Goal: Transaction & Acquisition: Purchase product/service

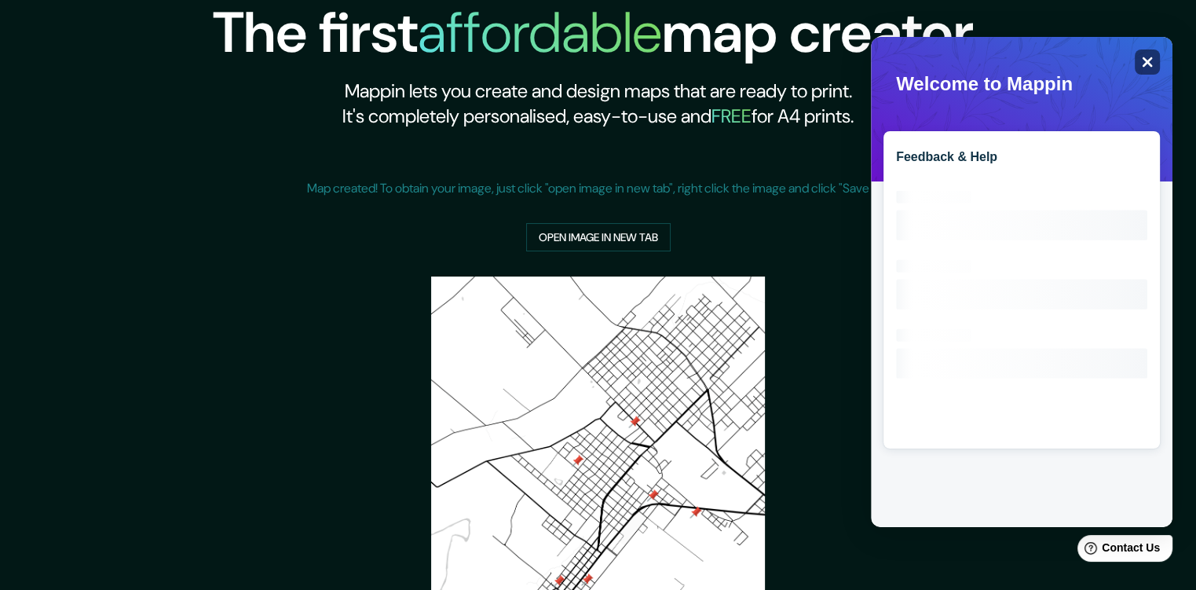
click at [1135, 63] on div "Close" at bounding box center [1146, 61] width 25 height 25
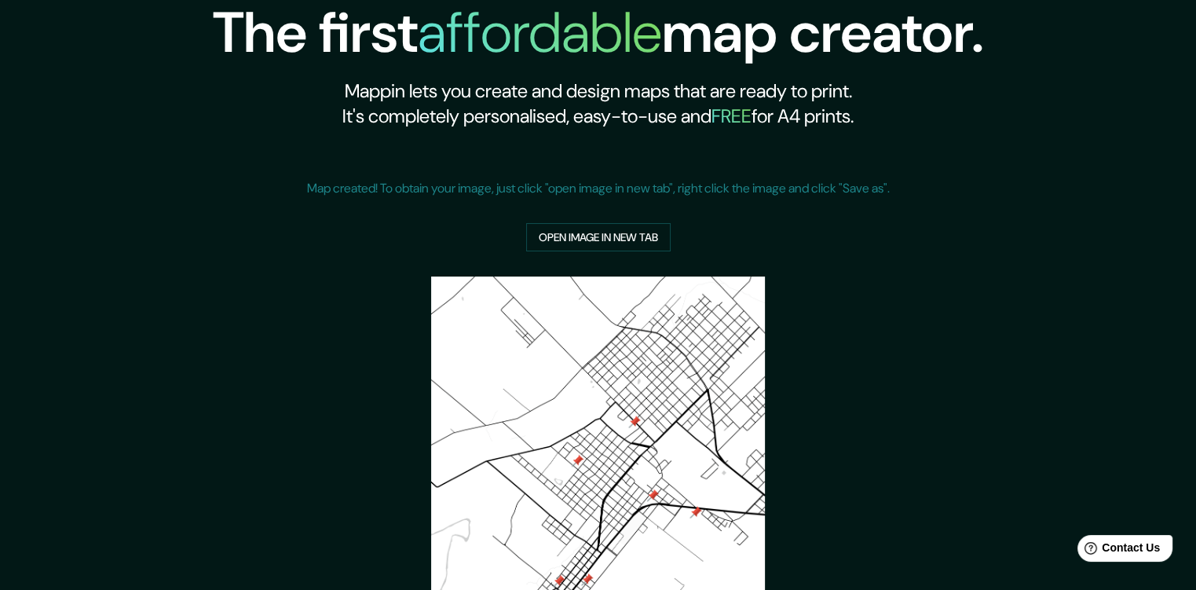
scroll to position [284, 0]
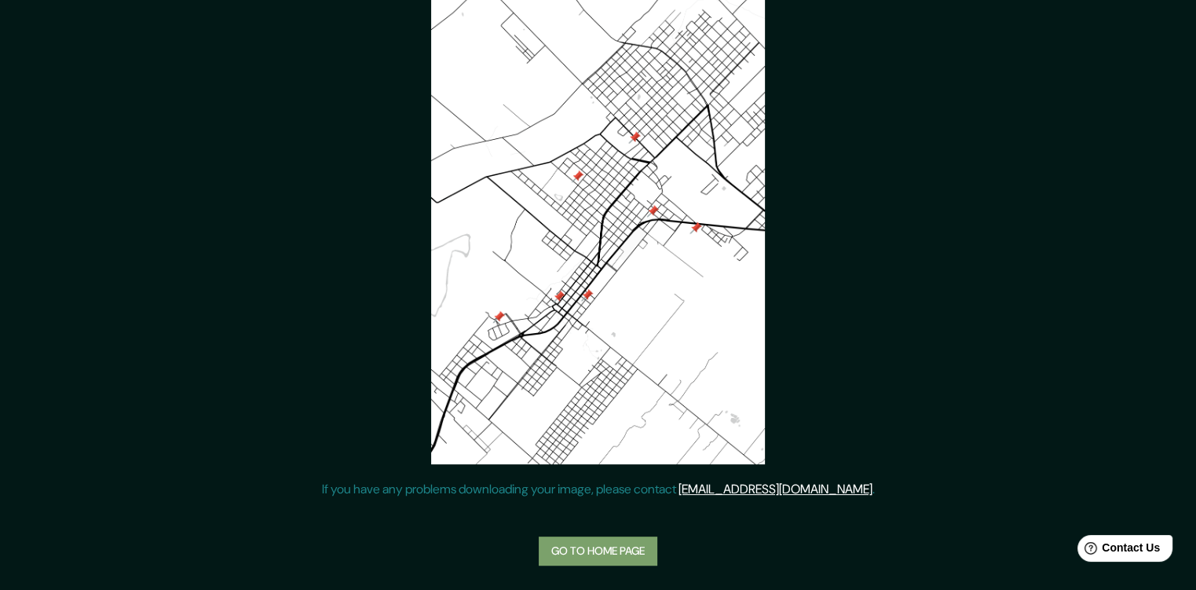
click at [604, 541] on link "Go to home page" at bounding box center [598, 550] width 119 height 29
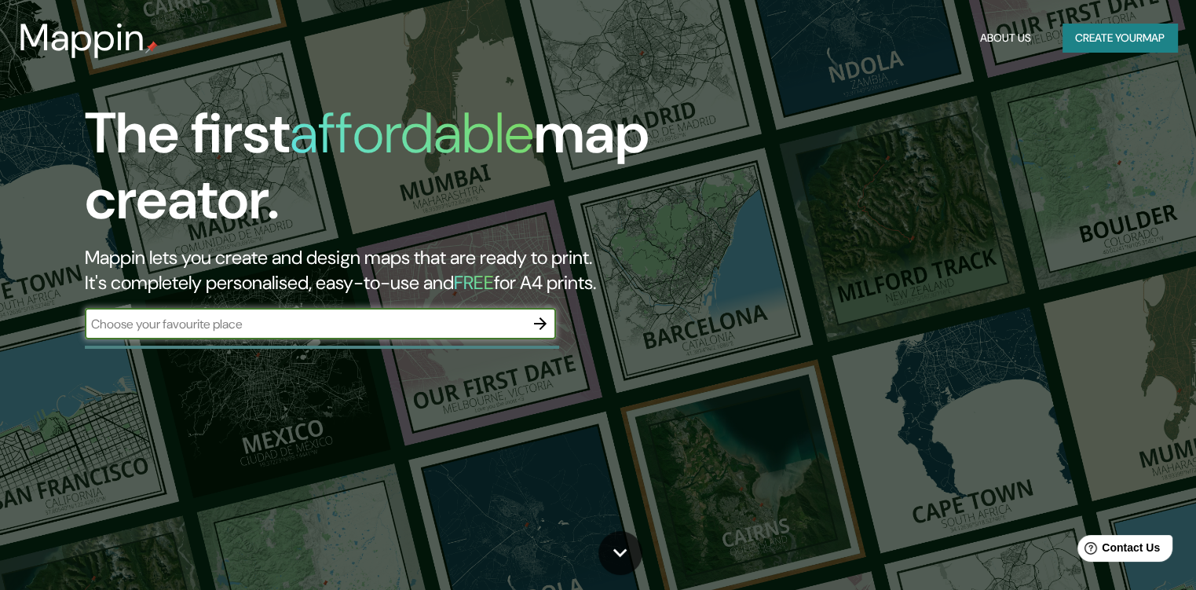
click at [97, 319] on input "text" at bounding box center [305, 324] width 440 height 18
type input "[PERSON_NAME]"
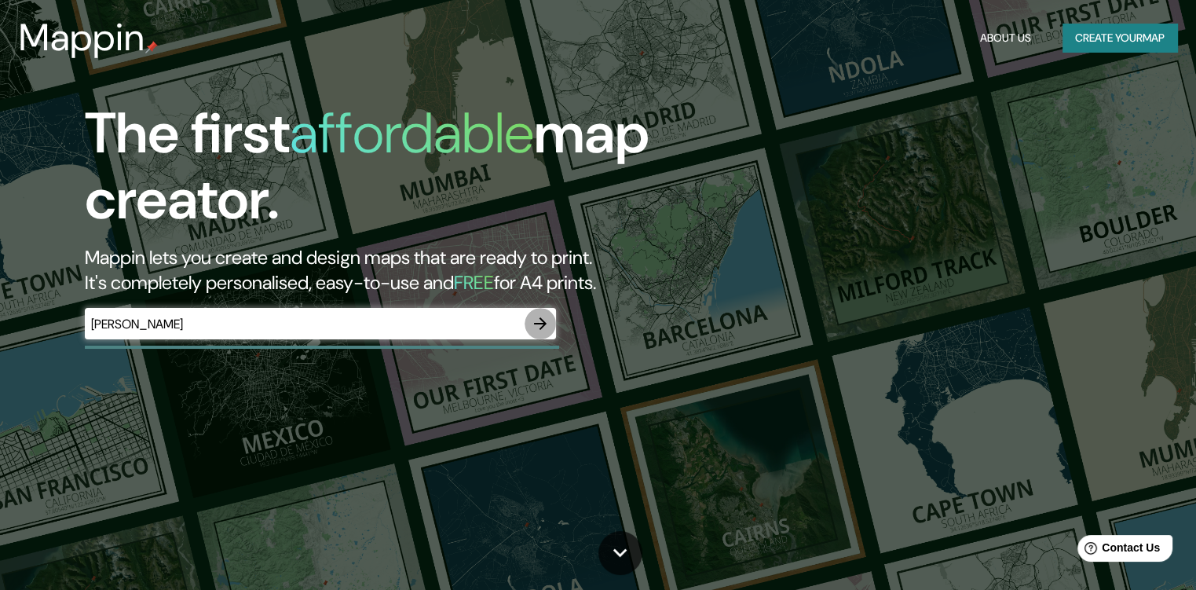
click at [546, 319] on icon "button" at bounding box center [540, 323] width 19 height 19
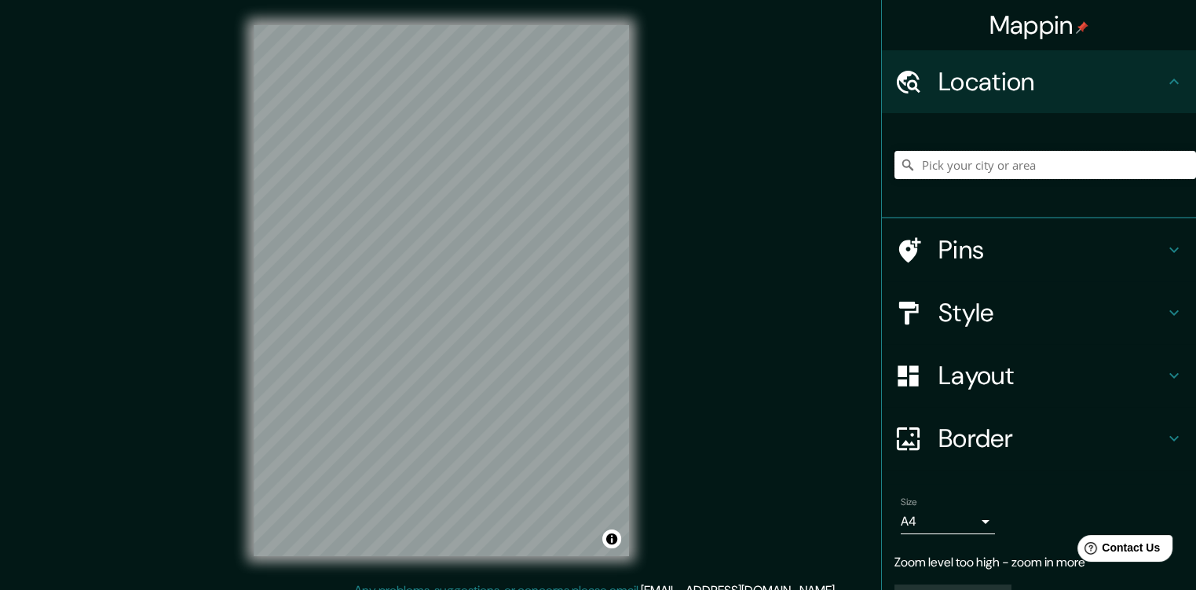
click at [942, 169] on input "Pick your city or area" at bounding box center [1044, 165] width 301 height 28
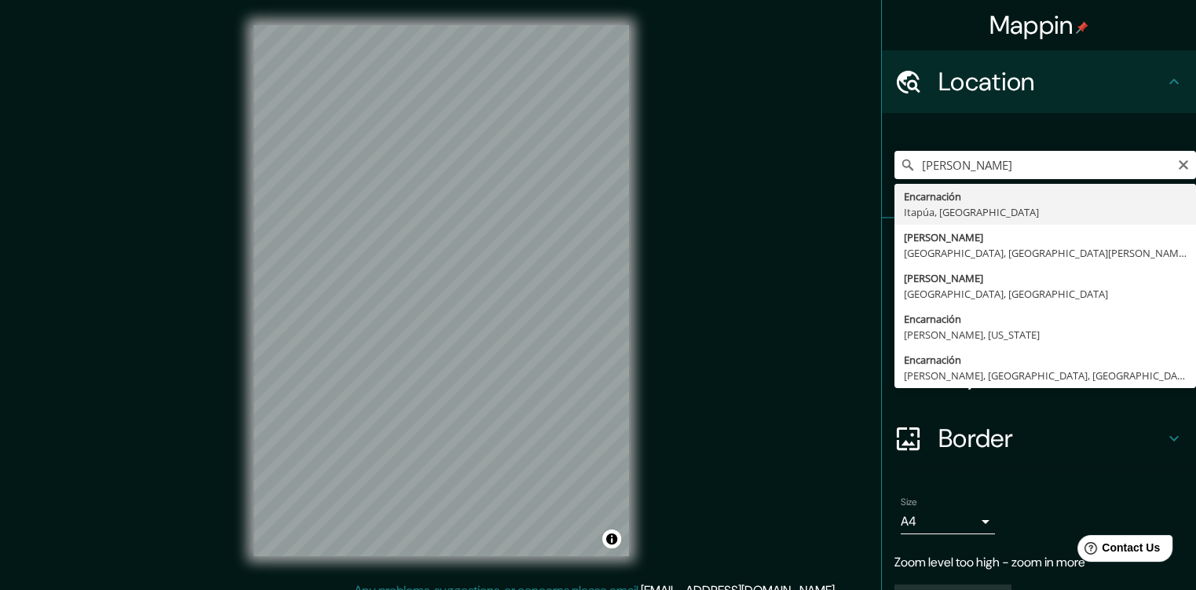
type input "[PERSON_NAME], [GEOGRAPHIC_DATA], [GEOGRAPHIC_DATA]"
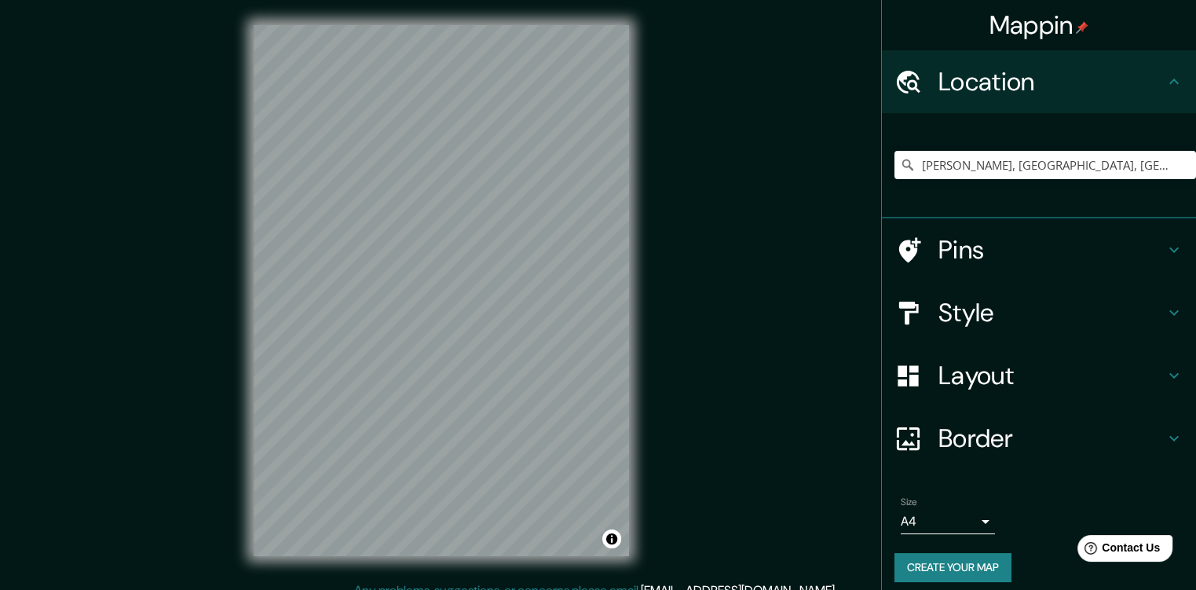
click at [984, 257] on h4 "Pins" at bounding box center [1051, 249] width 226 height 31
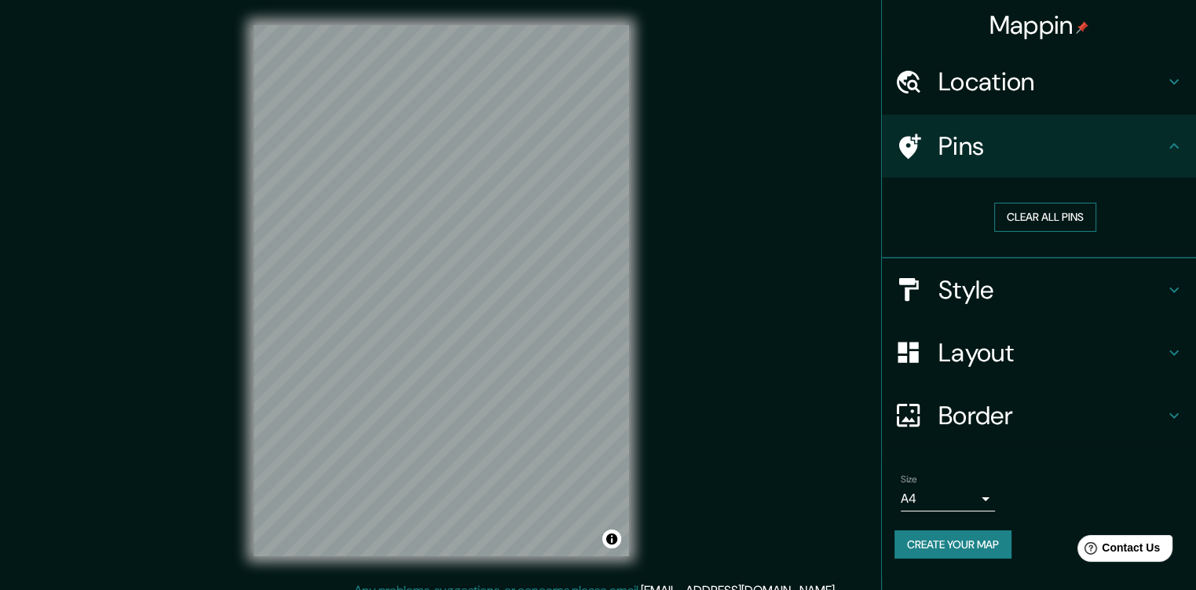
click at [1090, 217] on button "Clear all pins" at bounding box center [1045, 217] width 102 height 29
click at [286, 348] on div at bounding box center [291, 349] width 13 height 13
click at [292, 354] on div at bounding box center [293, 351] width 13 height 13
click at [291, 353] on div at bounding box center [293, 351] width 13 height 13
click at [451, 387] on div at bounding box center [447, 386] width 13 height 13
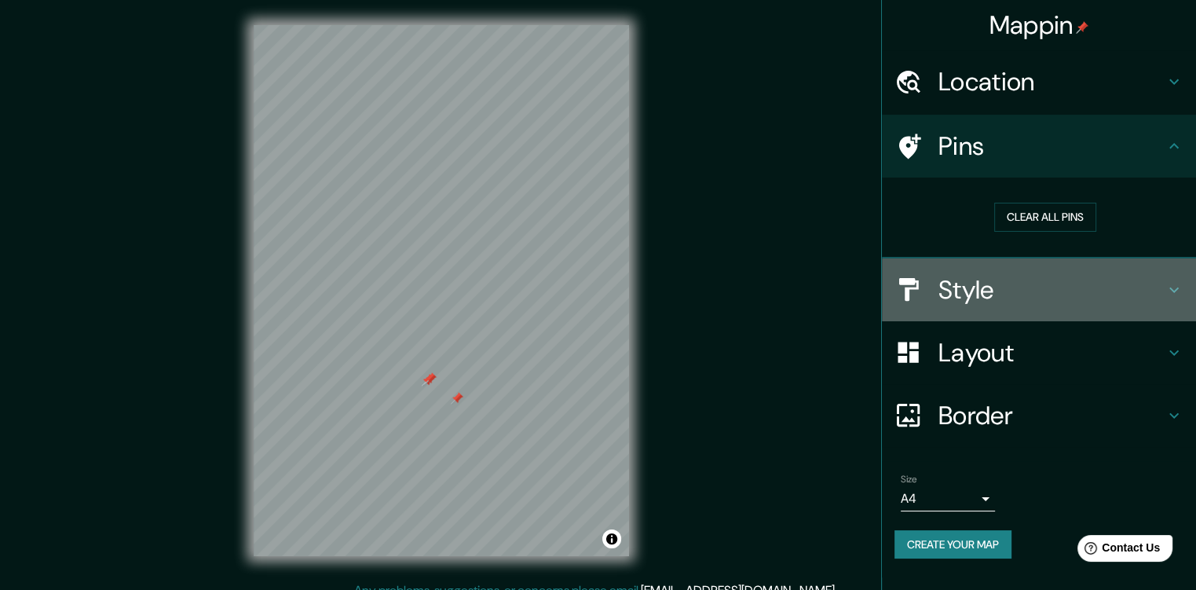
click at [1024, 284] on h4 "Style" at bounding box center [1051, 289] width 226 height 31
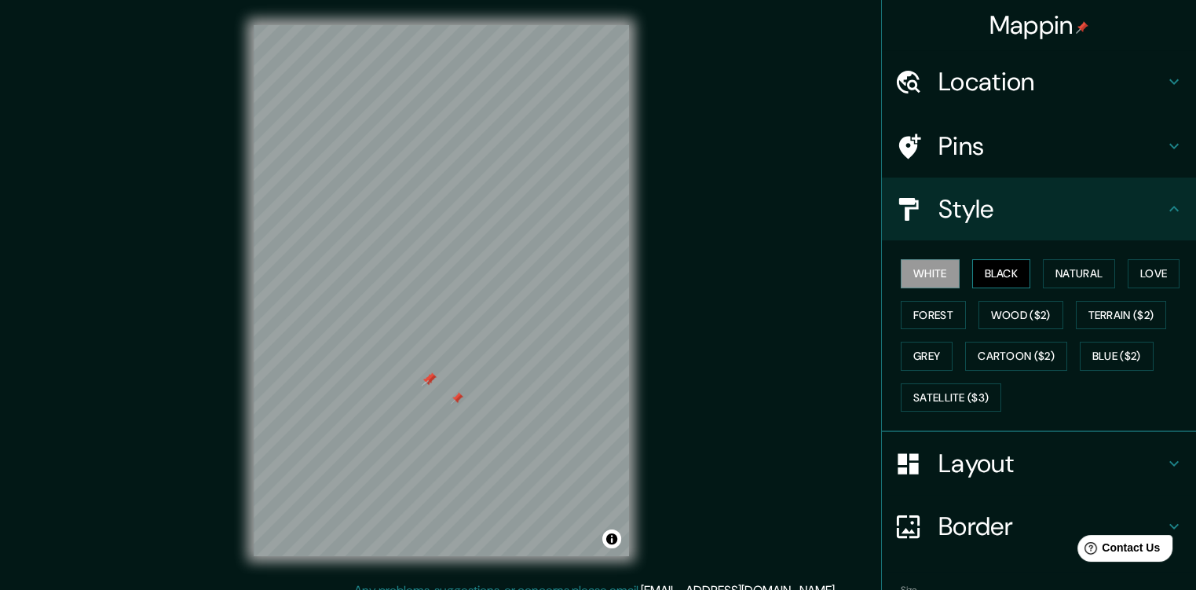
click at [999, 274] on button "Black" at bounding box center [1001, 273] width 59 height 29
click at [1102, 278] on button "Natural" at bounding box center [1078, 273] width 72 height 29
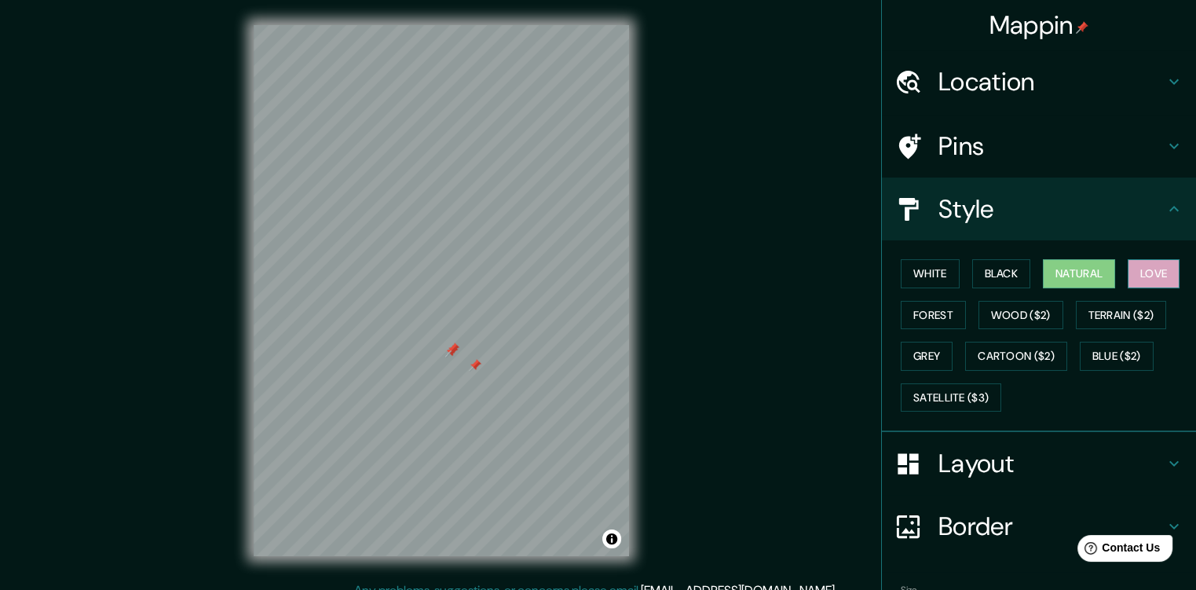
click at [1143, 277] on button "Love" at bounding box center [1153, 273] width 52 height 29
click at [923, 323] on button "Forest" at bounding box center [932, 315] width 65 height 29
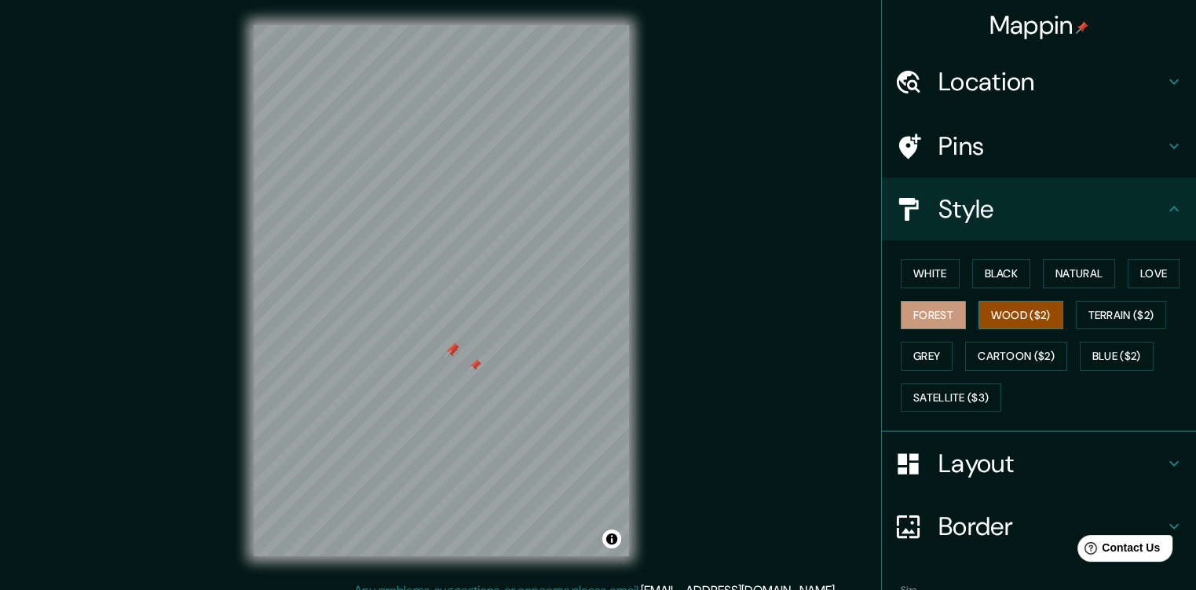
click at [978, 317] on button "Wood ($2)" at bounding box center [1020, 315] width 85 height 29
click at [915, 351] on button "Grey" at bounding box center [926, 355] width 52 height 29
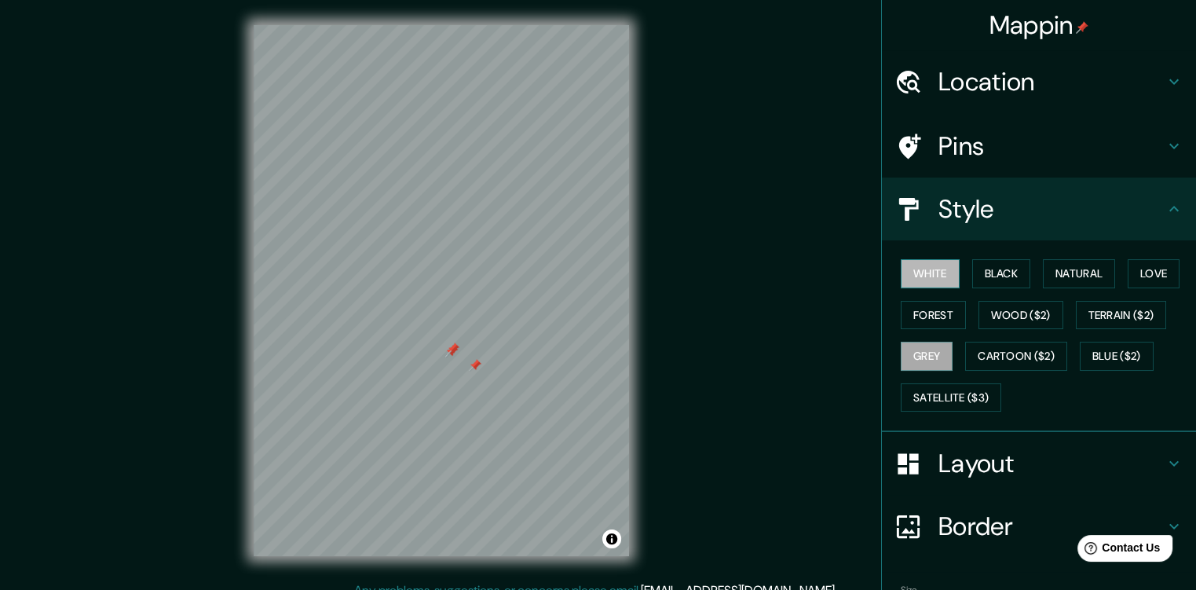
click at [907, 275] on button "White" at bounding box center [929, 273] width 59 height 29
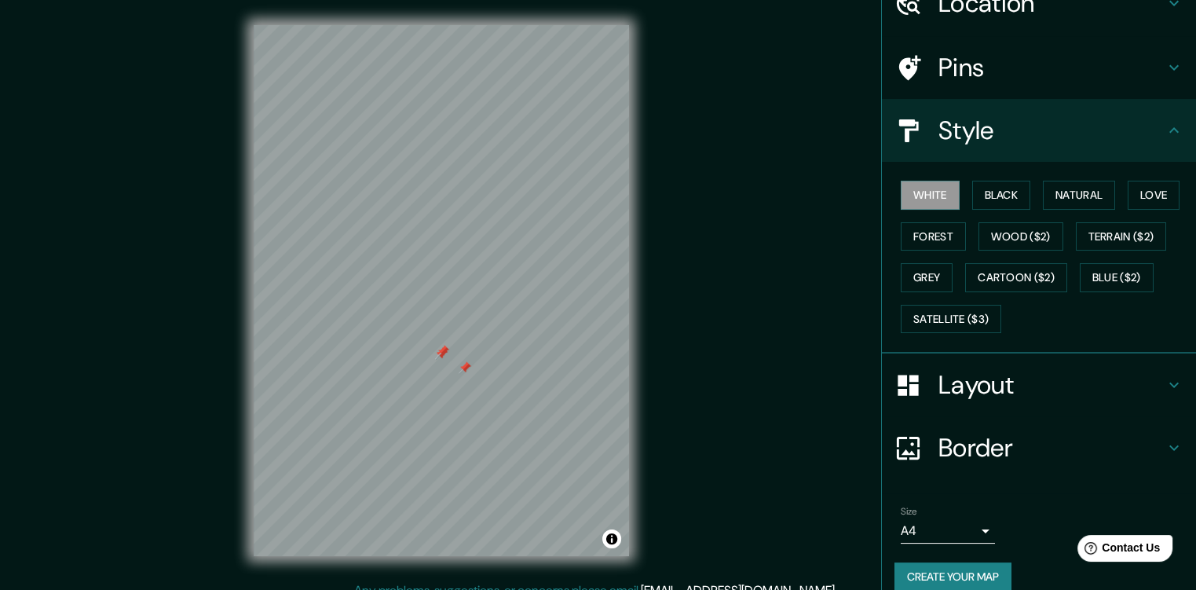
click at [962, 401] on div "Layout" at bounding box center [1039, 384] width 314 height 63
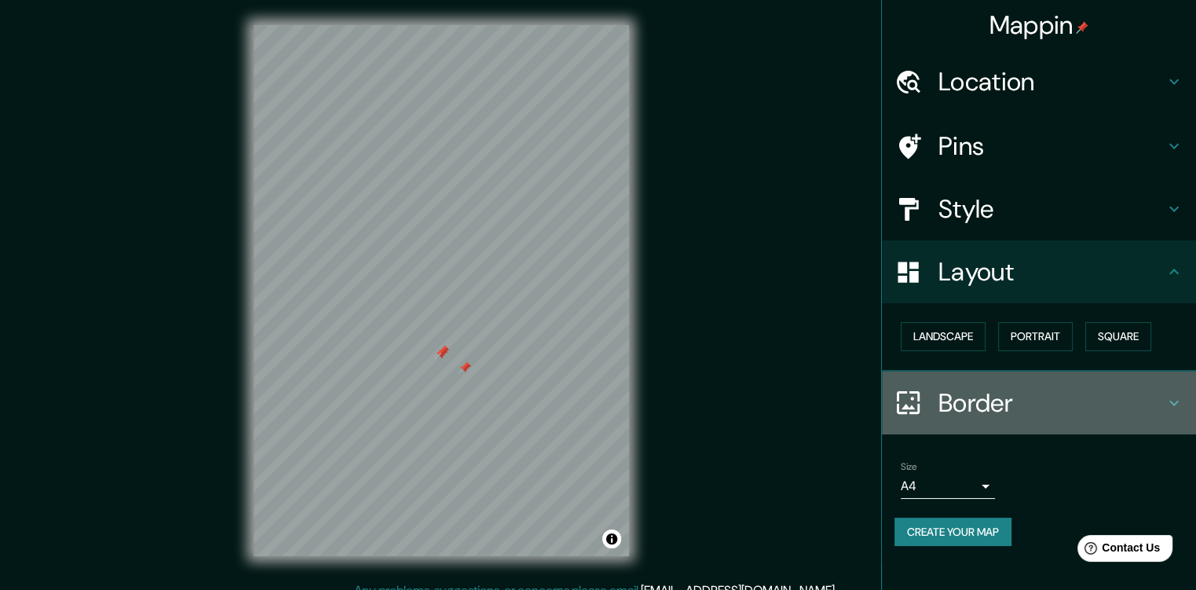
click at [966, 414] on h4 "Border" at bounding box center [1051, 402] width 226 height 31
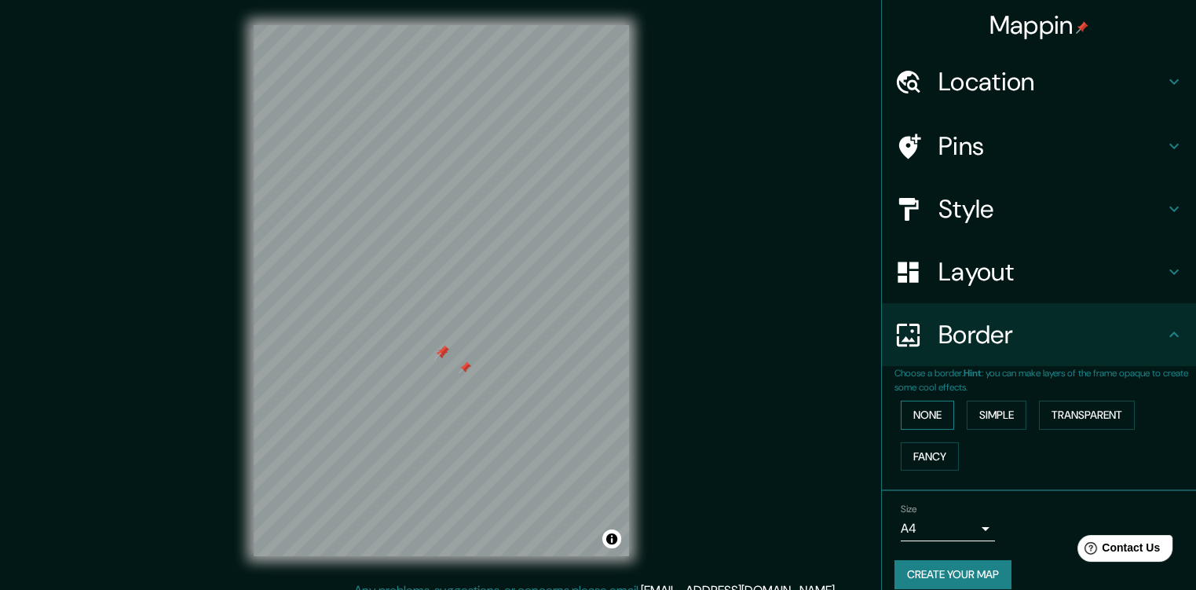
click at [927, 426] on button "None" at bounding box center [926, 414] width 53 height 29
click at [983, 426] on button "Simple" at bounding box center [996, 414] width 60 height 29
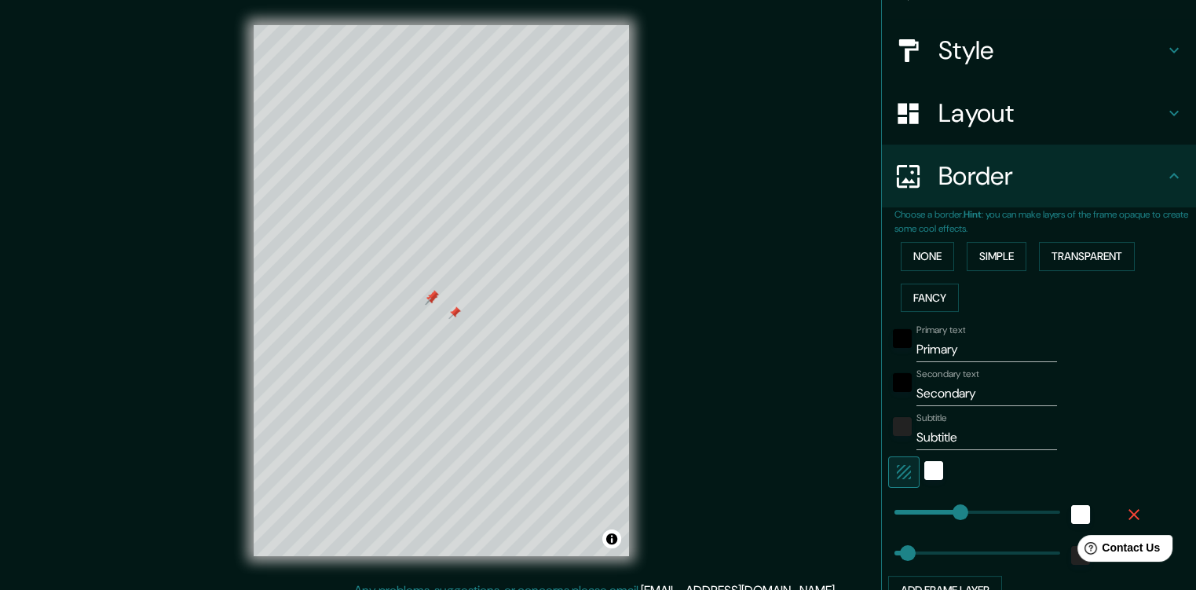
scroll to position [235, 0]
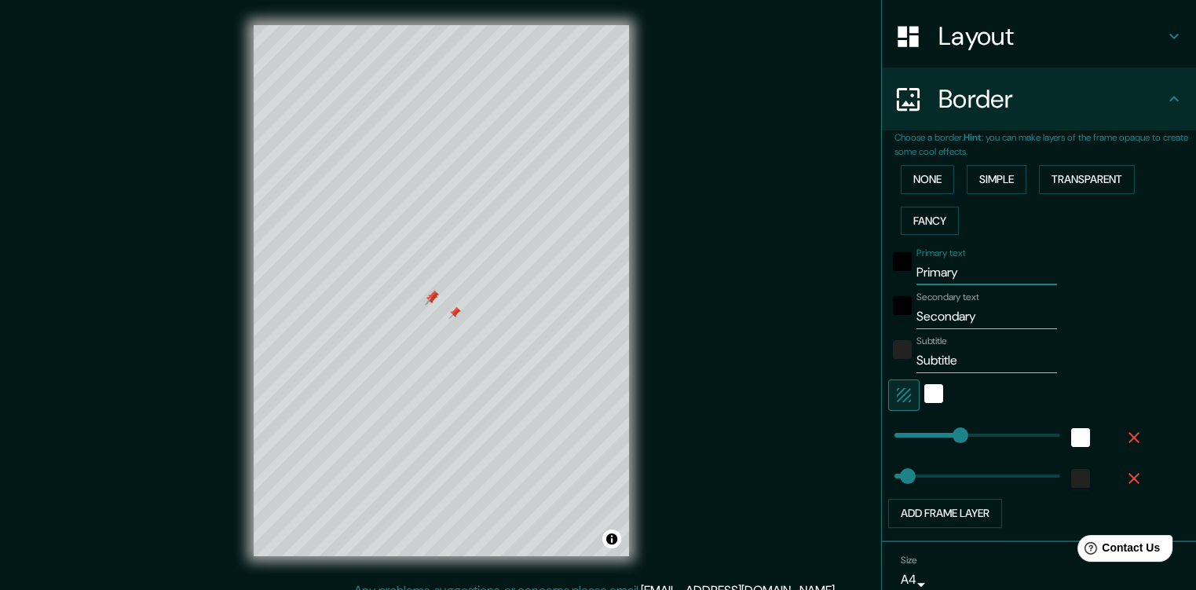
drag, startPoint x: 958, startPoint y: 267, endPoint x: 903, endPoint y: 267, distance: 55.7
click at [903, 267] on div "Primary text Primary" at bounding box center [1016, 266] width 257 height 38
type input "P"
type input "191"
type input "38"
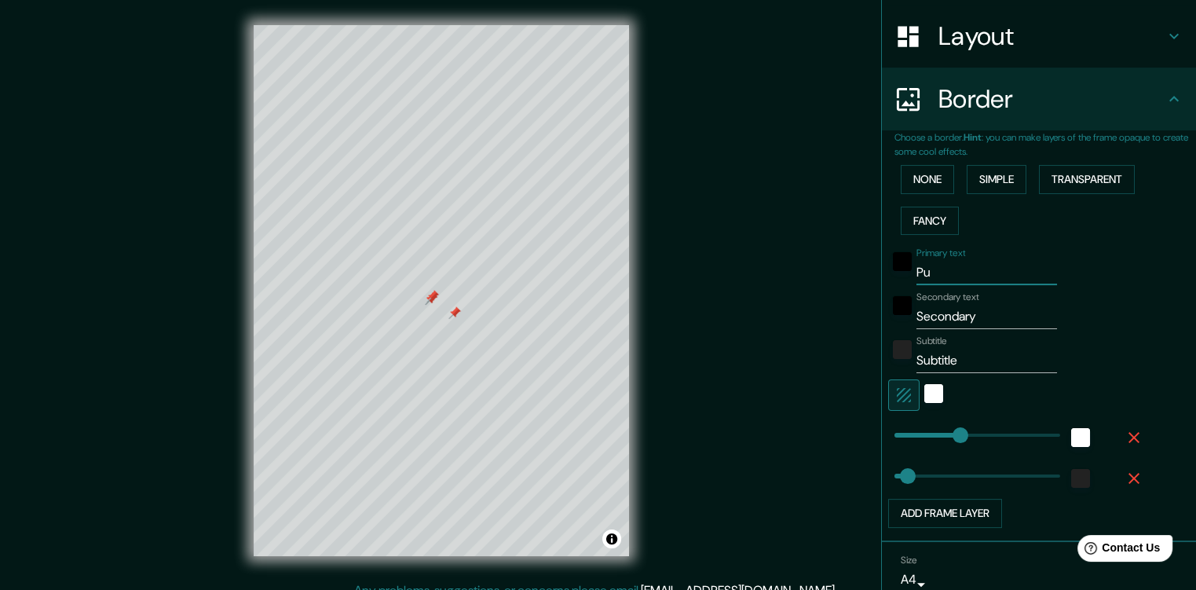
type input "Pun"
type input "191"
type input "38"
type input "Punto"
type input "191"
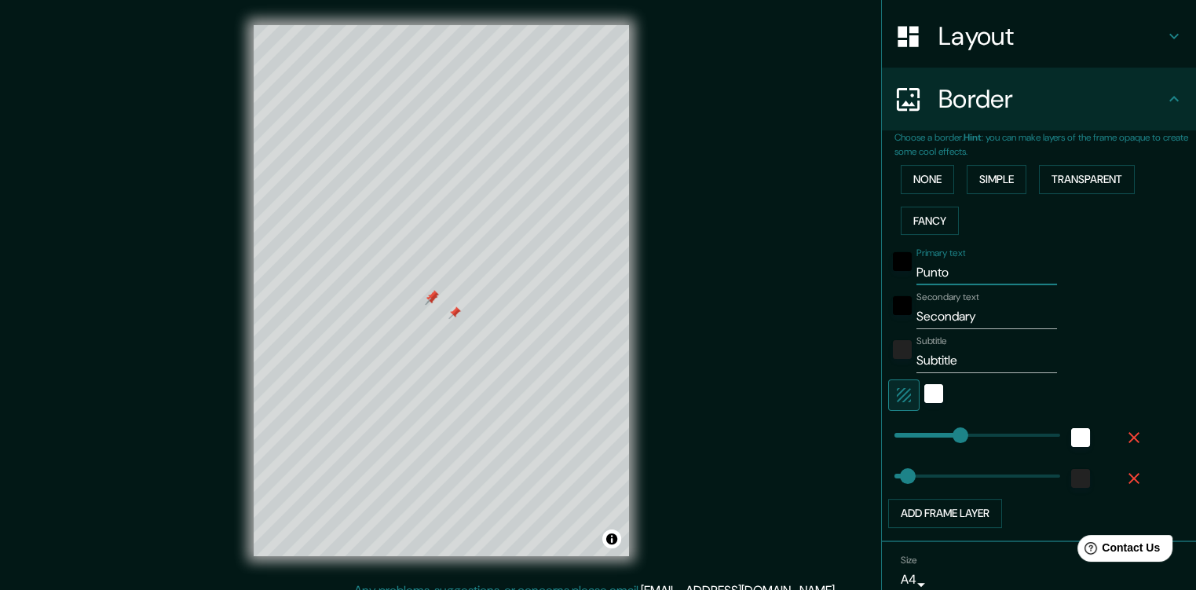
type input "38"
type input "Punto R"
type input "191"
type input "38"
type input "Punto Ru"
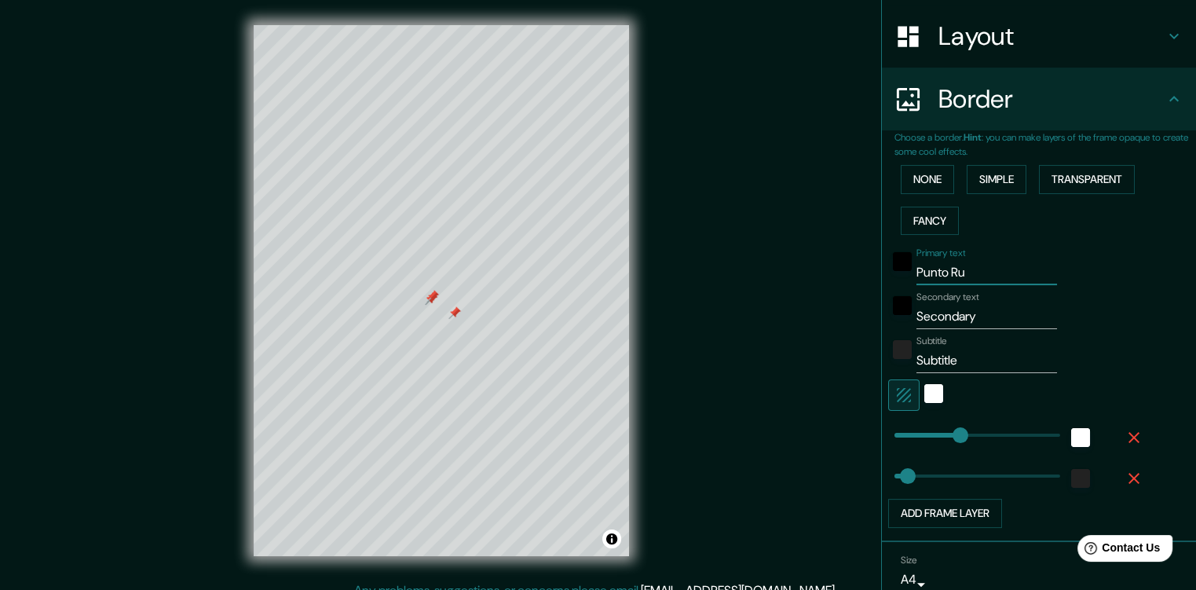
type input "191"
type input "38"
type input "Punto Rube"
type input "191"
type input "38"
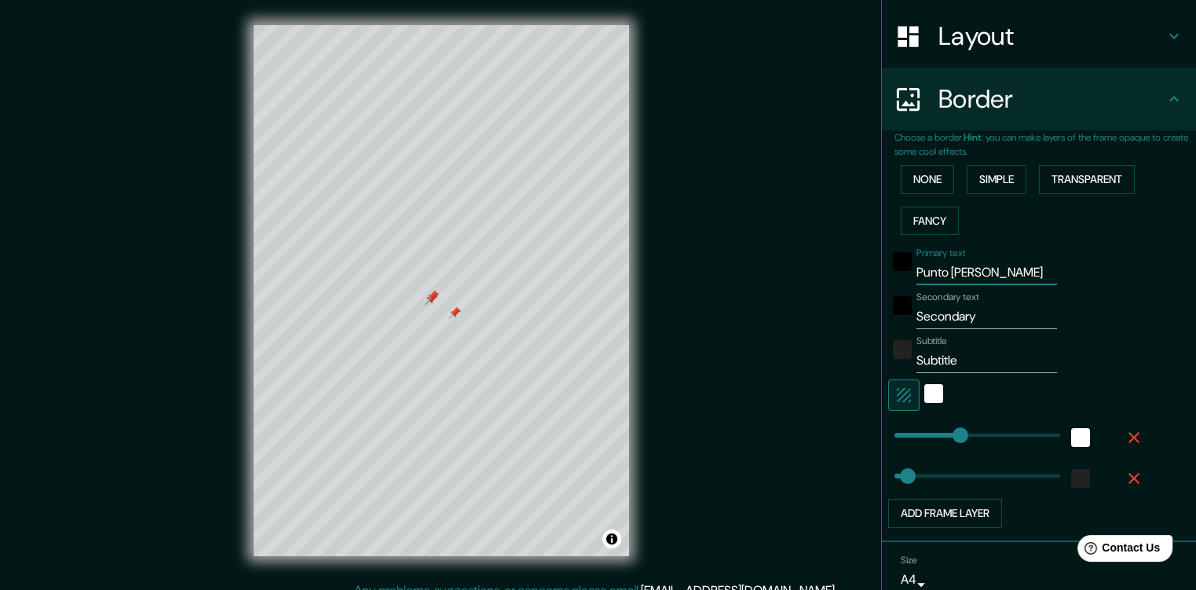
type input "Punto Rubens"
type input "191"
type input "38"
click at [452, 315] on div at bounding box center [454, 312] width 13 height 13
type input "Punto Rubens"
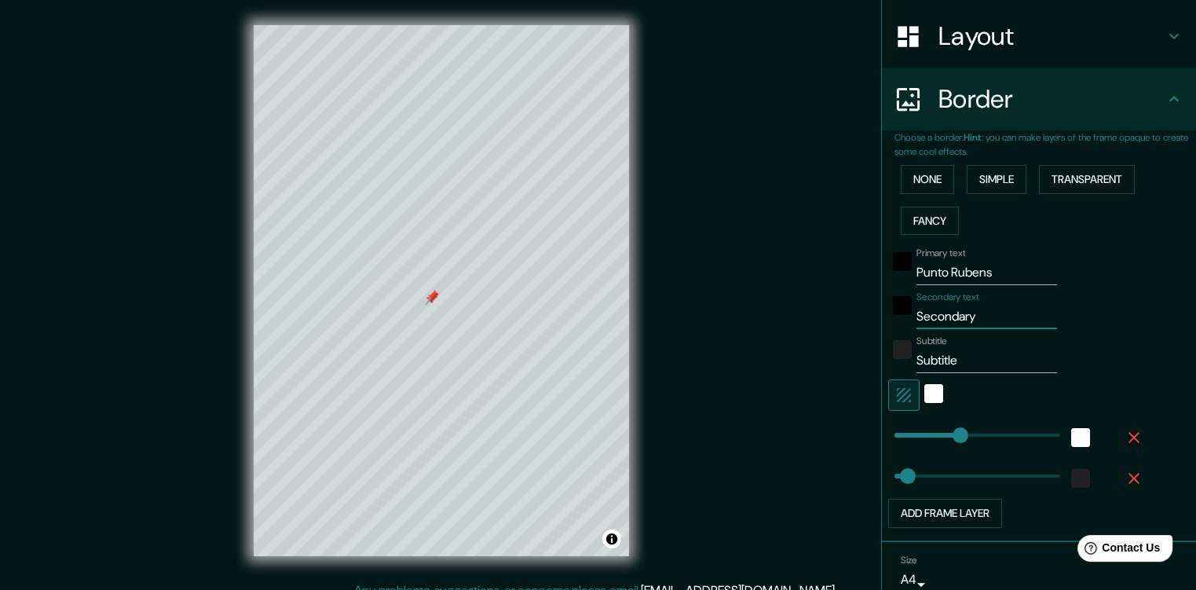
drag, startPoint x: 992, startPoint y: 313, endPoint x: 878, endPoint y: 323, distance: 115.1
click at [888, 323] on div "Secondary text Secondary" at bounding box center [1016, 310] width 257 height 38
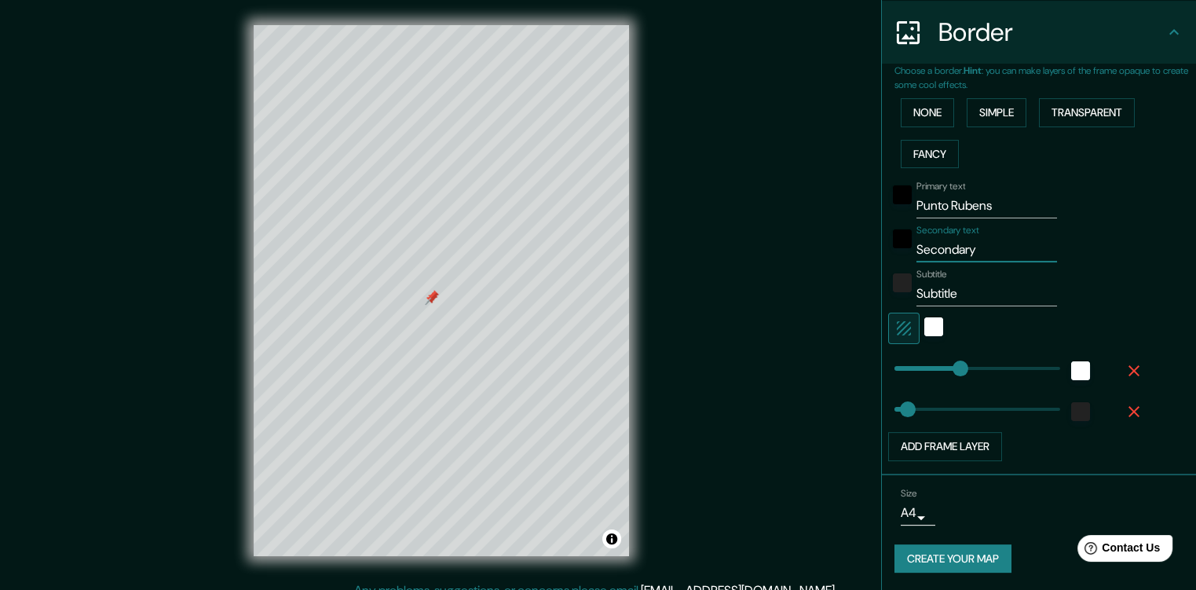
scroll to position [145, 0]
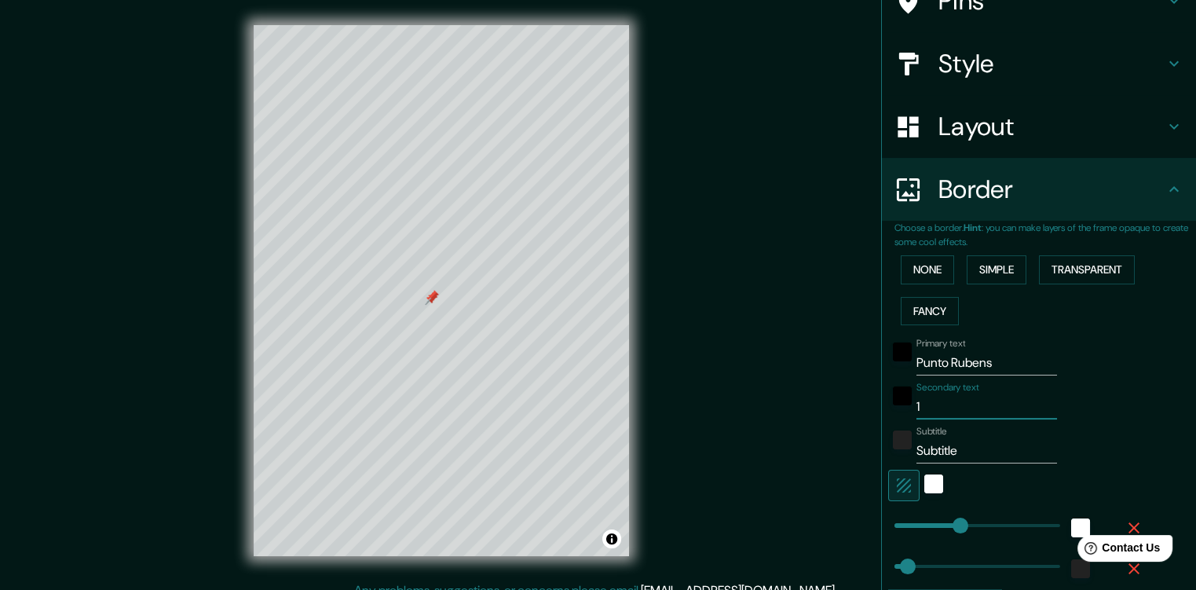
type input "12"
type input "191"
type input "38"
type input "12"
type input "191"
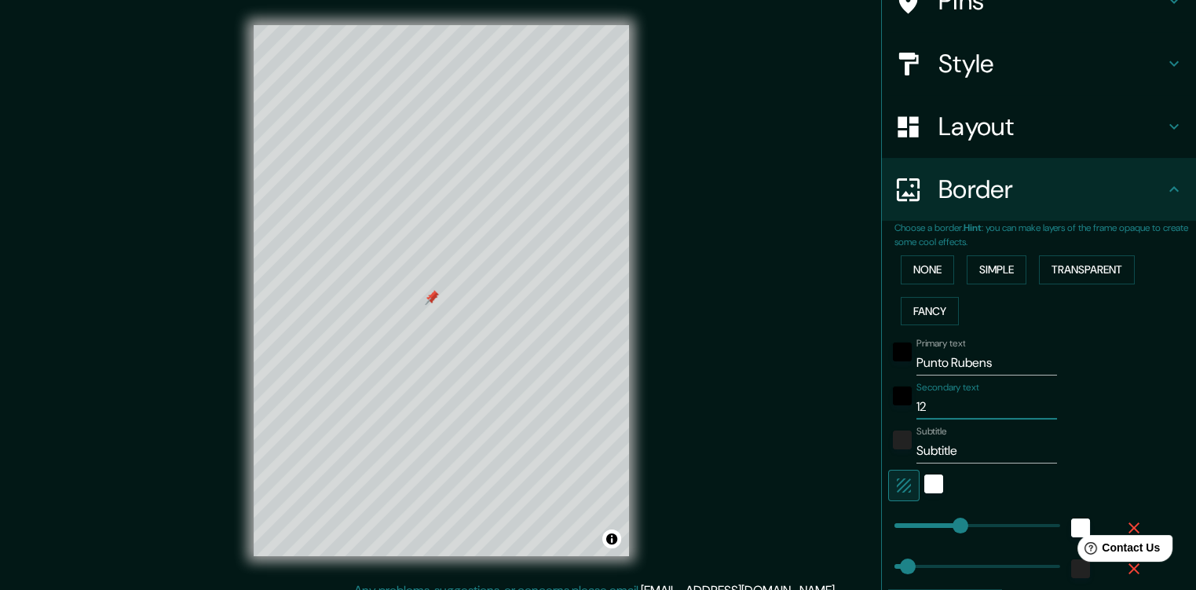
type input "38"
type input "12 y"
type input "191"
type input "38"
type input "12 y 13"
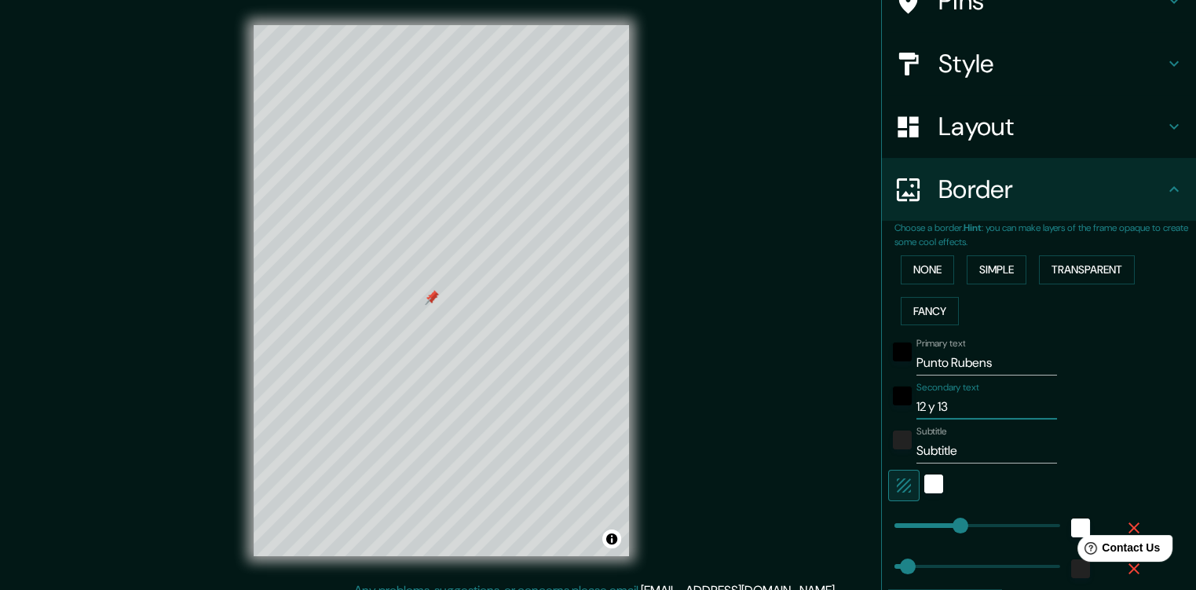
type input "191"
type input "38"
type input "12 y 13"
type input "191"
type input "38"
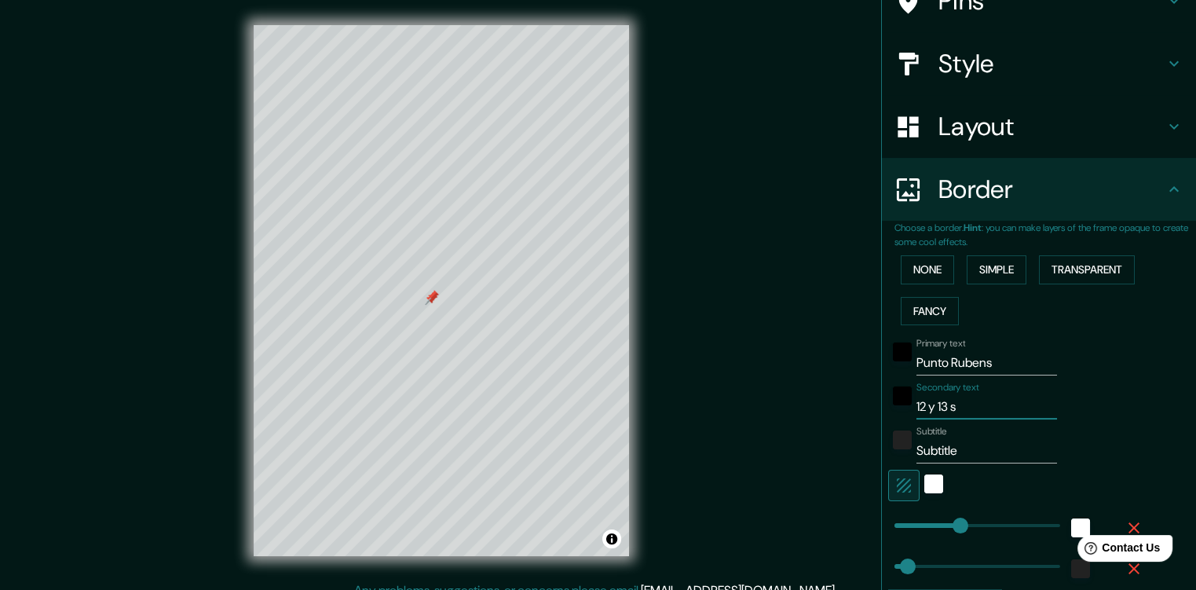
type input "12 y 13 se"
type input "191"
type input "38"
type input "12 y [DATE]"
type input "191"
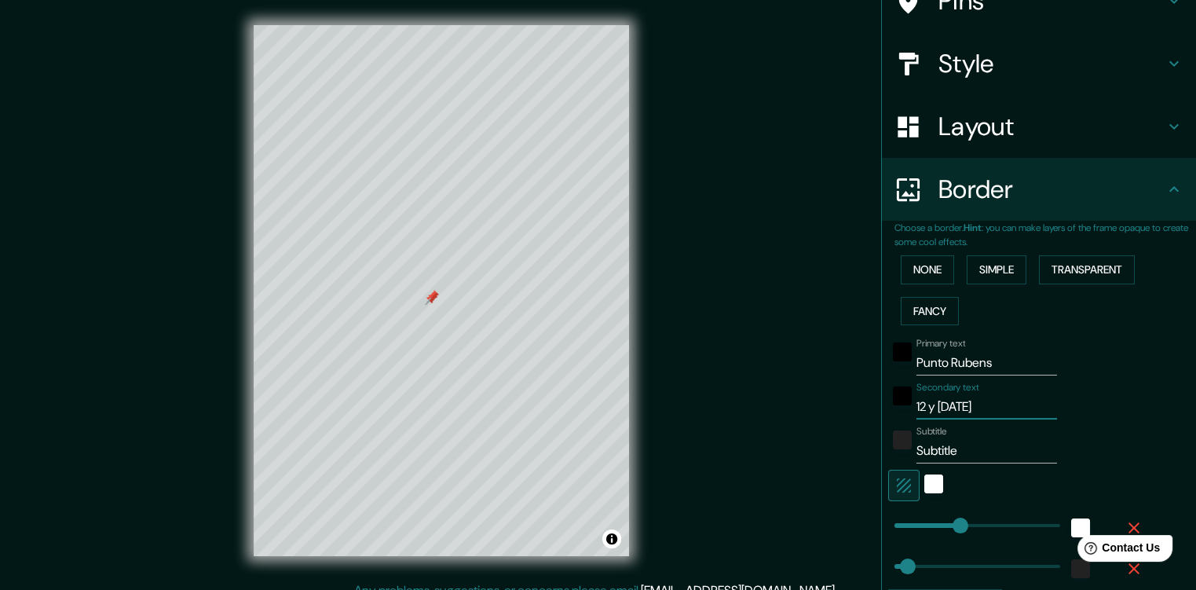
type input "38"
type input "12 y 13 septie"
type input "191"
type input "38"
type input "12 y 13 septiembre"
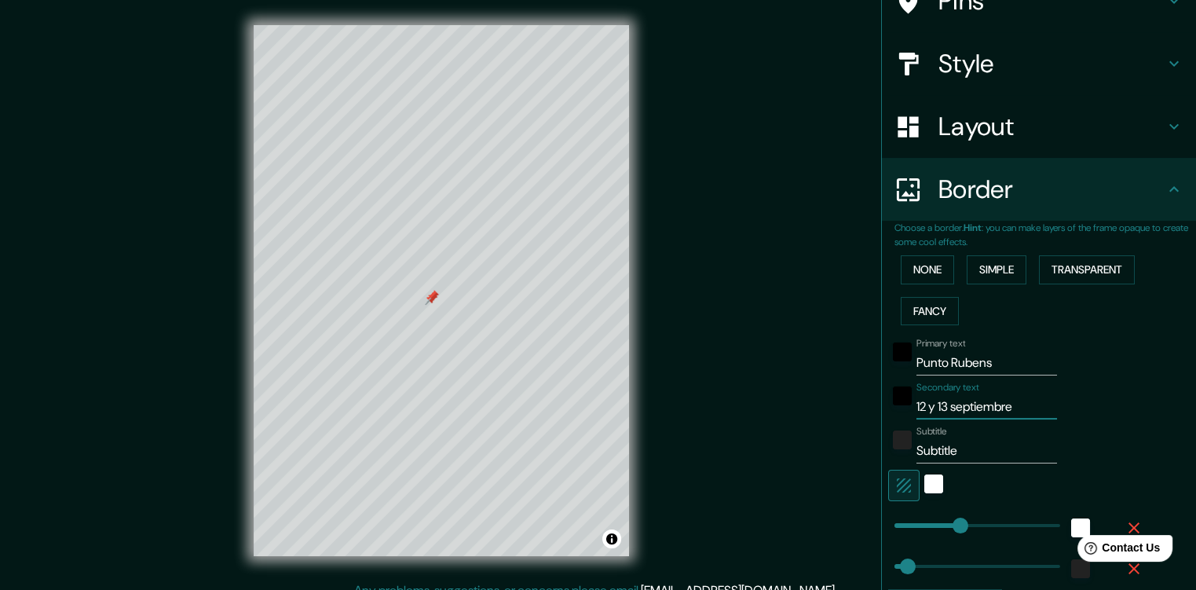
type input "191"
type input "38"
type input "12 y 13 septiembre"
drag, startPoint x: 969, startPoint y: 455, endPoint x: 896, endPoint y: 458, distance: 73.8
click at [896, 458] on div "Subtitle Subtitle" at bounding box center [1016, 444] width 257 height 38
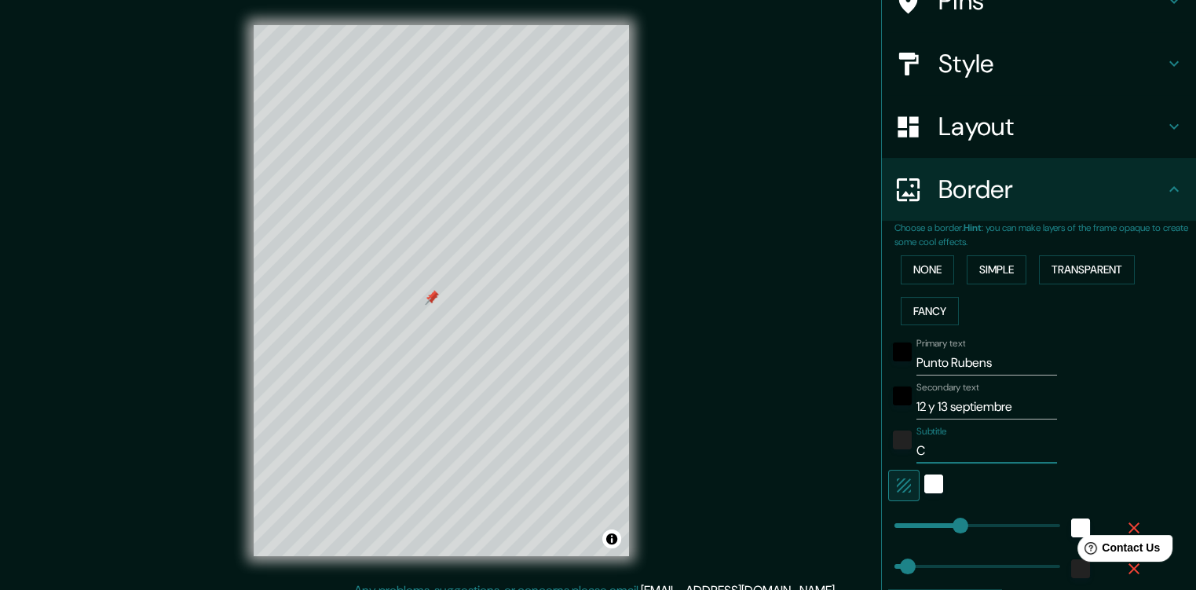
type input "CO"
type input "191"
type input "38"
type input "COLECTA TE"
type input "191"
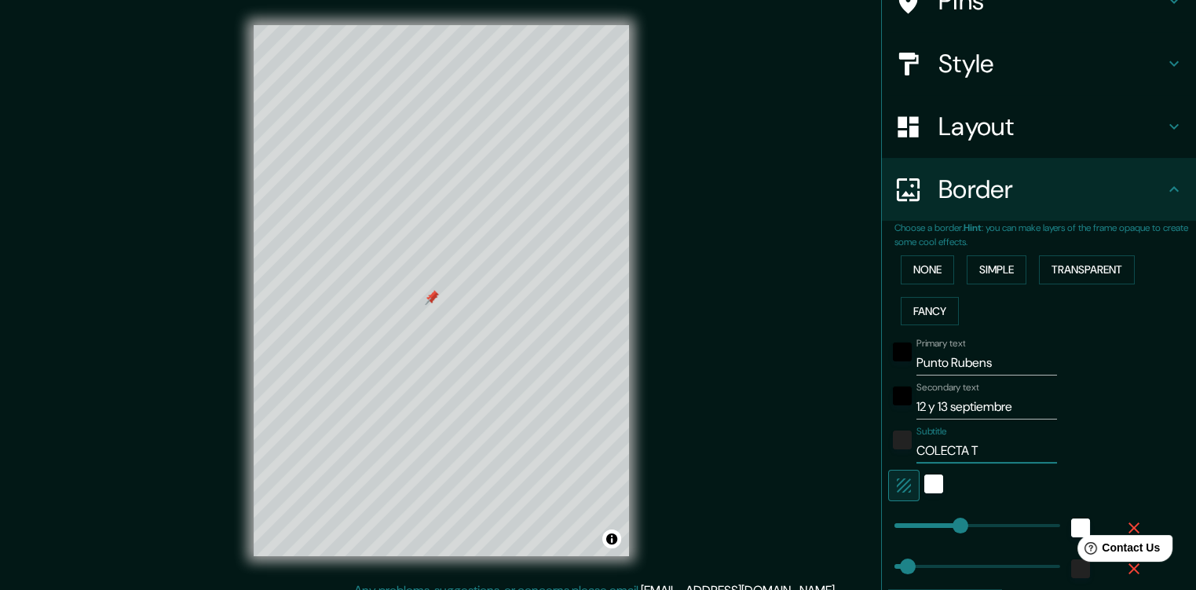
type input "38"
type input "COLECTA TECHO PY"
type input "191"
type input "38"
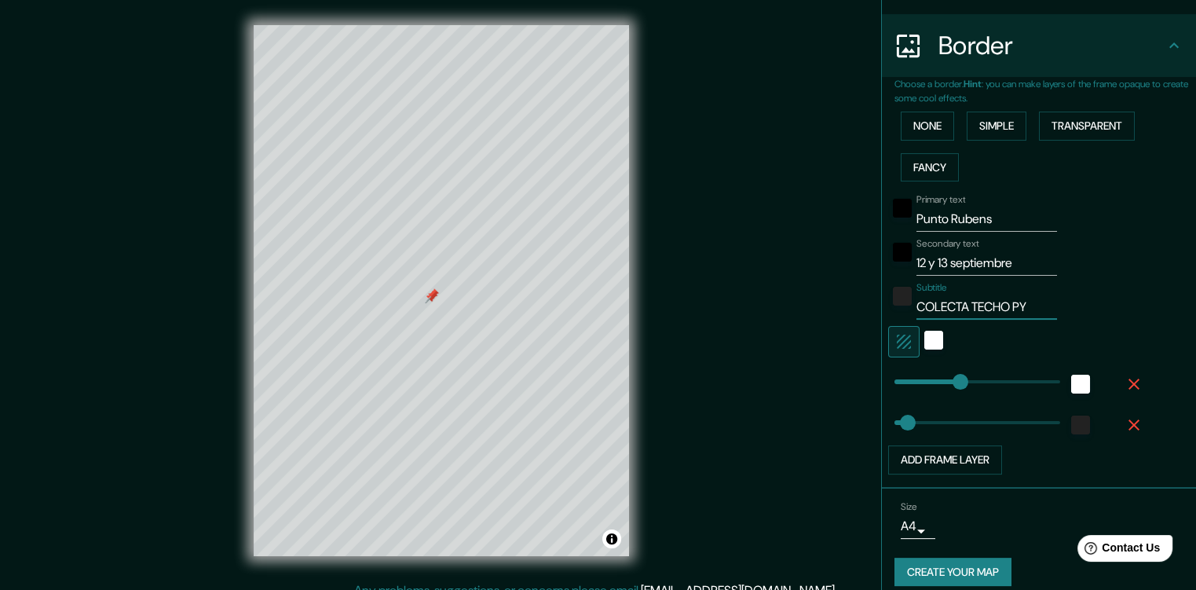
scroll to position [302, 0]
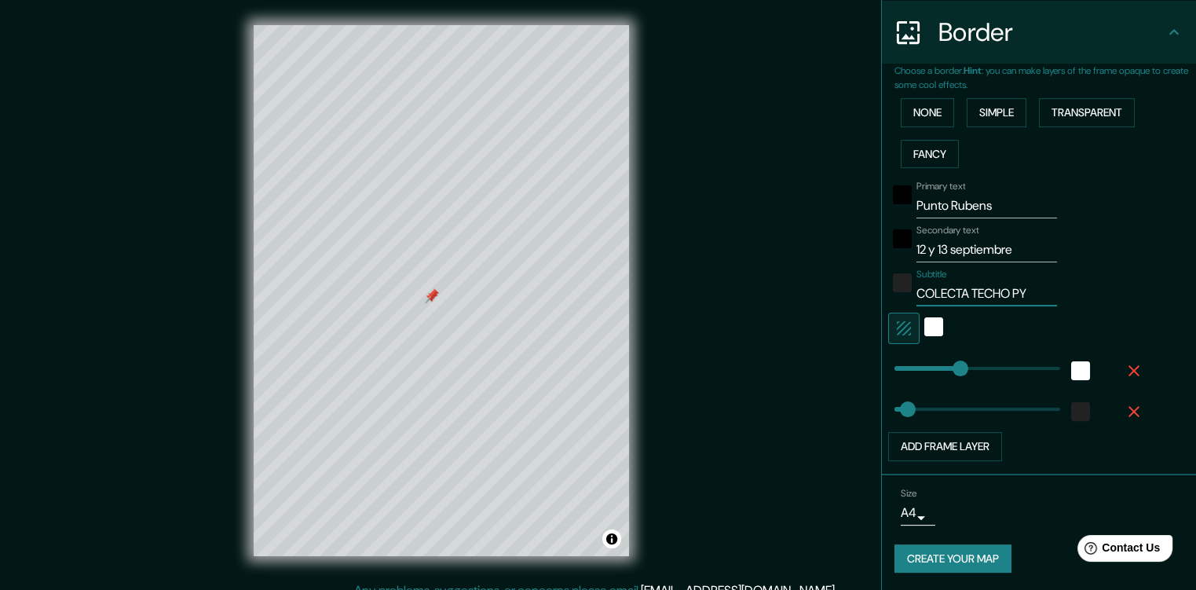
type input "191"
type input "COLECTA TECHO PY"
type input "139"
drag, startPoint x: 940, startPoint y: 363, endPoint x: 930, endPoint y: 361, distance: 10.3
click at [934, 361] on span at bounding box center [942, 368] width 16 height 16
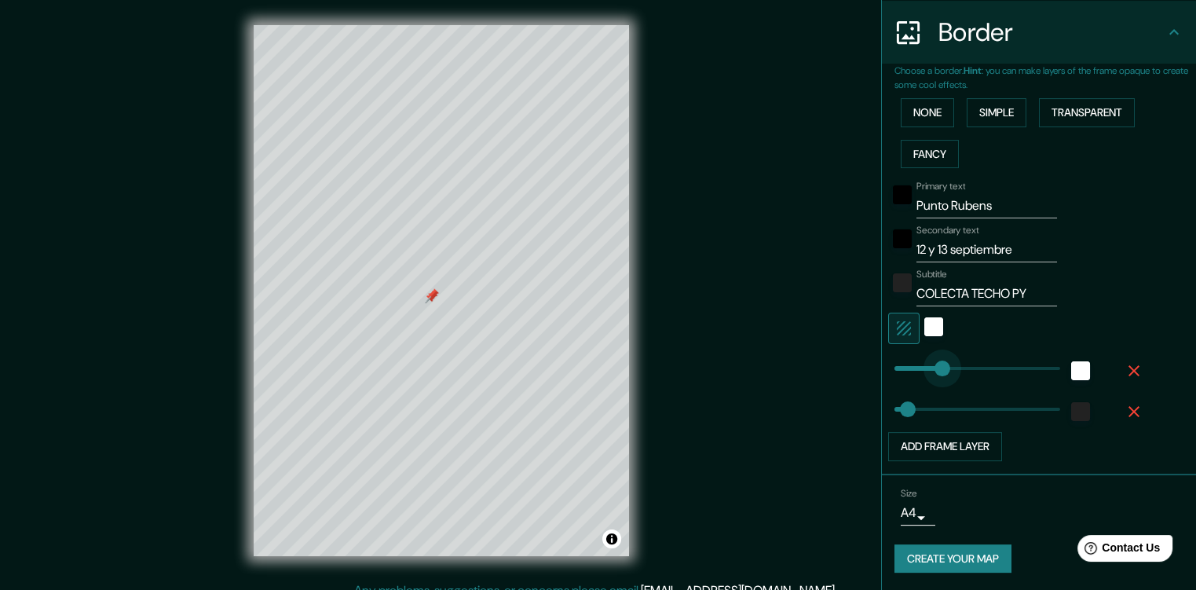
type input "38"
type input "121"
click at [928, 360] on span at bounding box center [936, 368] width 16 height 16
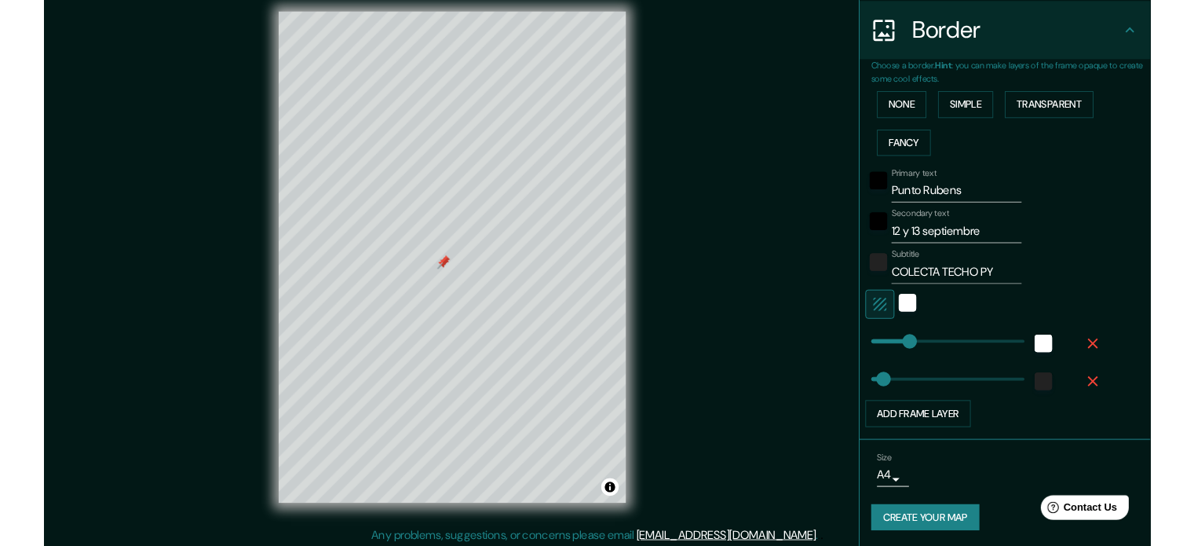
scroll to position [16, 0]
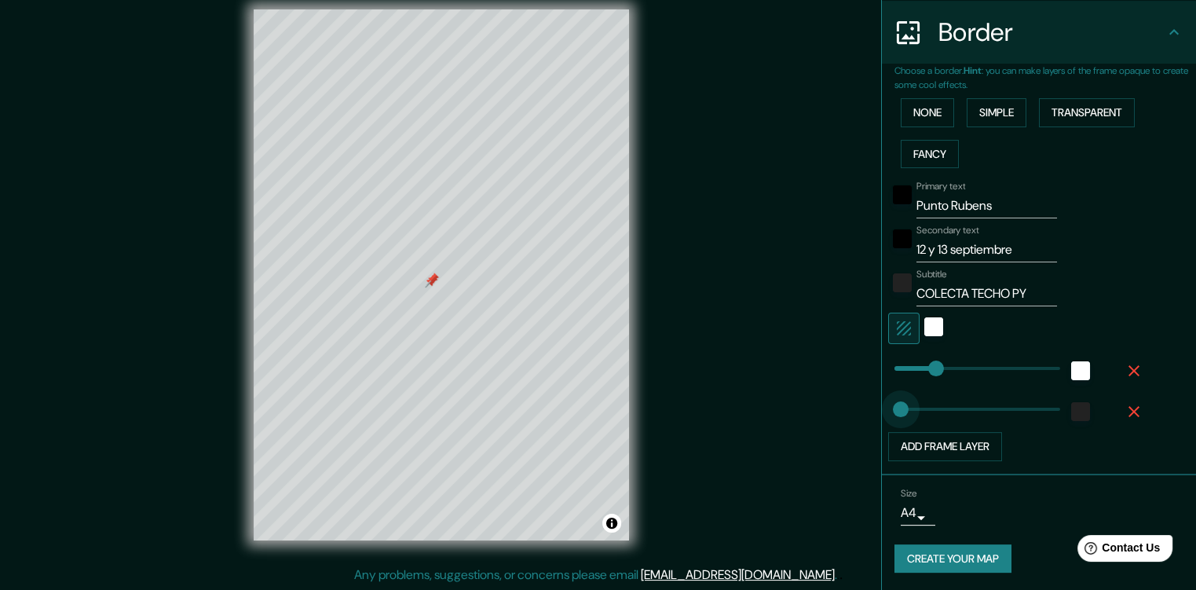
type input "0"
drag, startPoint x: 890, startPoint y: 407, endPoint x: 878, endPoint y: 407, distance: 12.6
type input "55"
drag, startPoint x: 881, startPoint y: 407, endPoint x: 901, endPoint y: 408, distance: 20.4
type input "74"
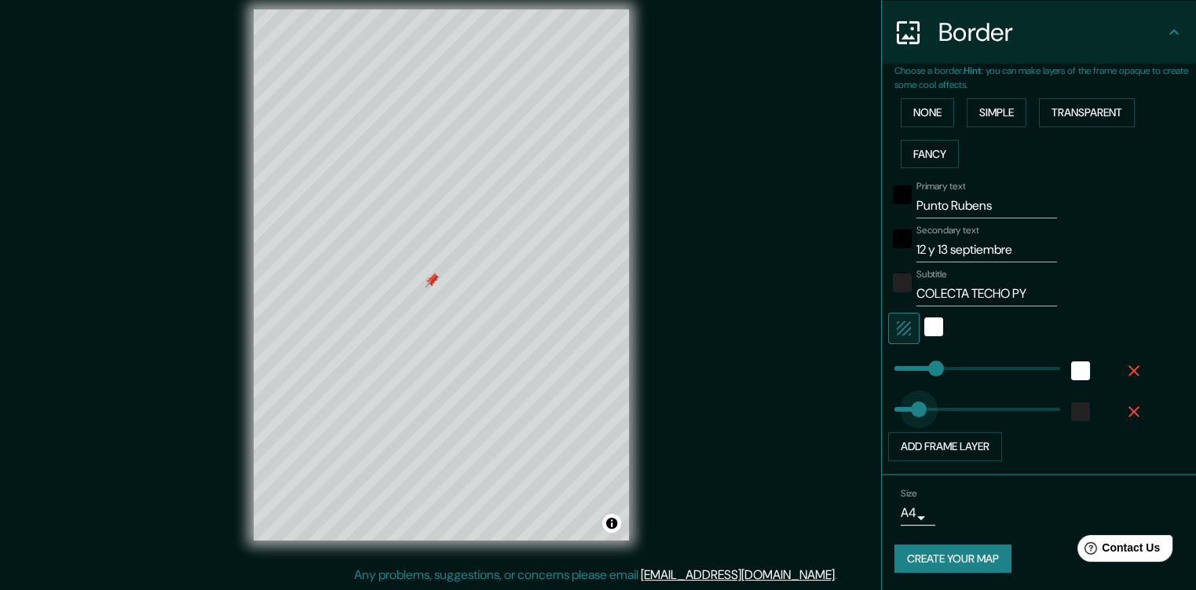
type input "37"
drag, startPoint x: 907, startPoint y: 409, endPoint x: 895, endPoint y: 406, distance: 12.9
click at [1007, 203] on input "Punto Rubens" at bounding box center [986, 205] width 141 height 25
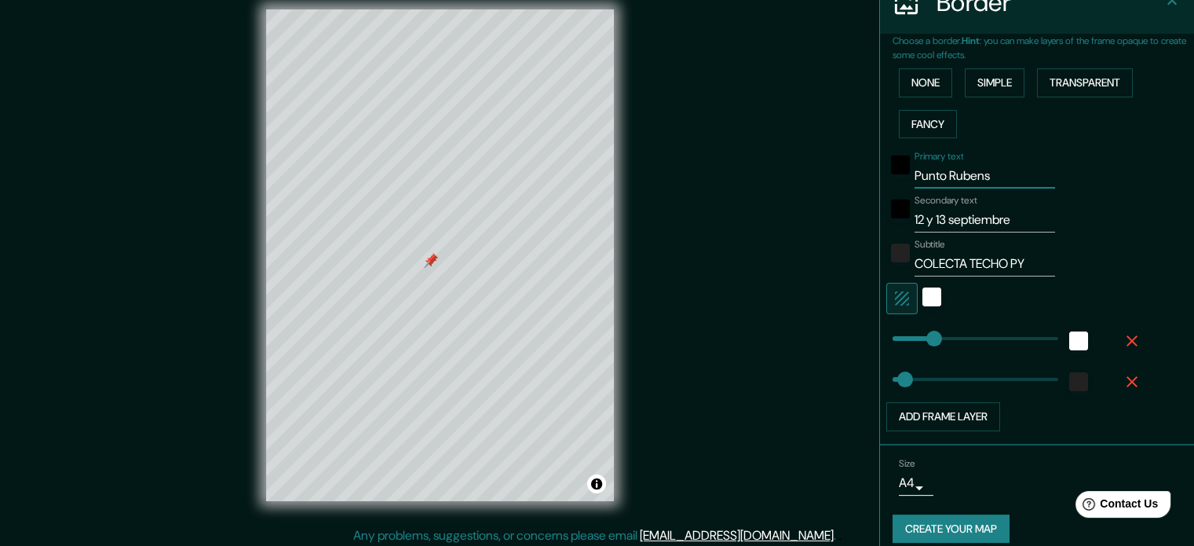
scroll to position [346, 0]
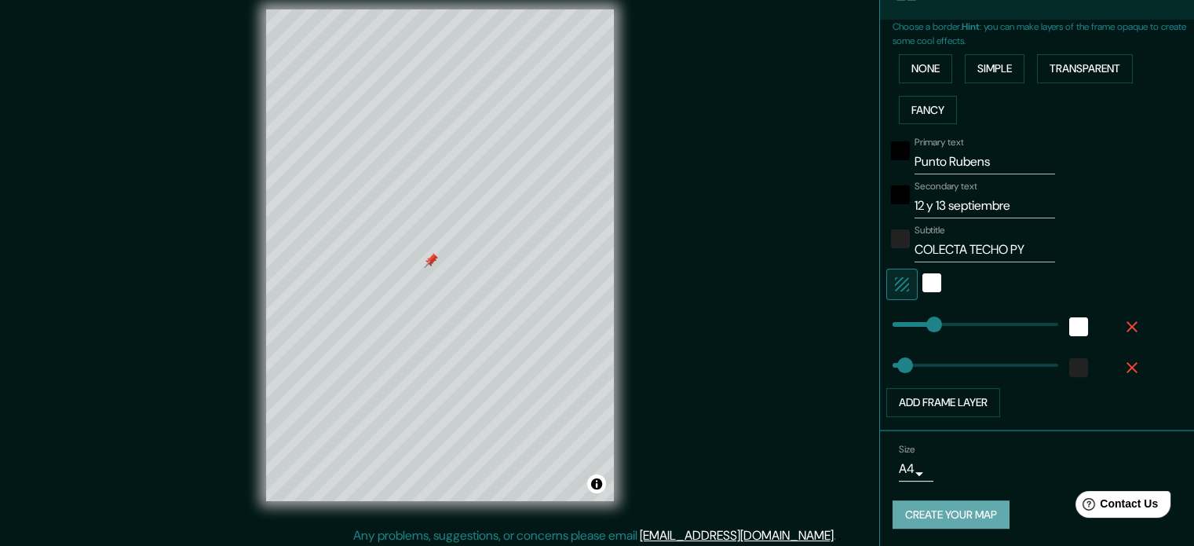
click at [973, 519] on button "Create your map" at bounding box center [951, 514] width 117 height 29
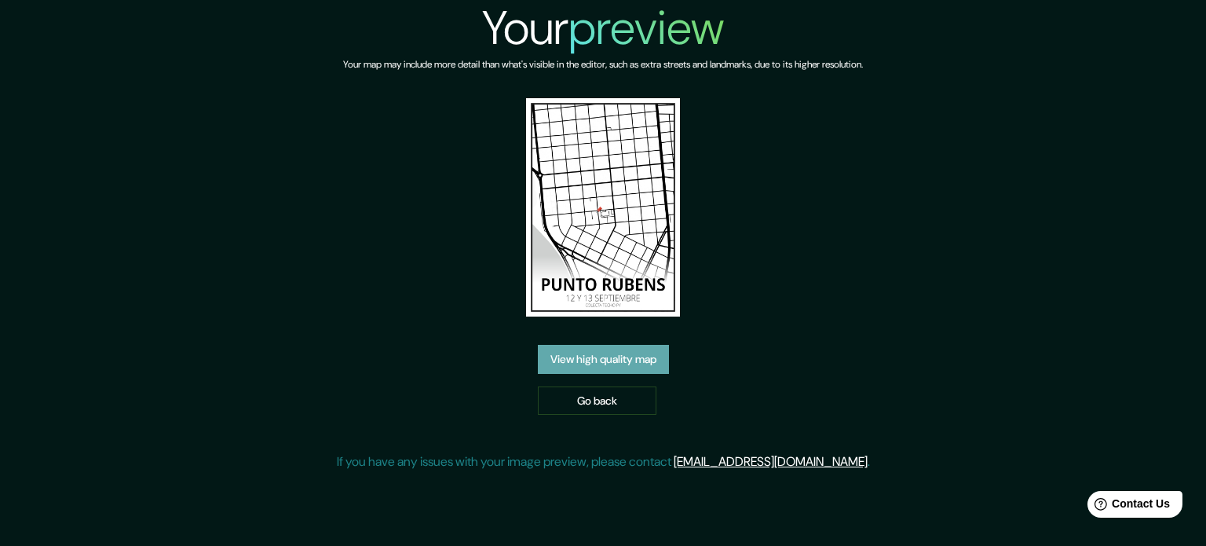
click at [636, 363] on link "View high quality map" at bounding box center [603, 359] width 131 height 29
